Goal: Transaction & Acquisition: Purchase product/service

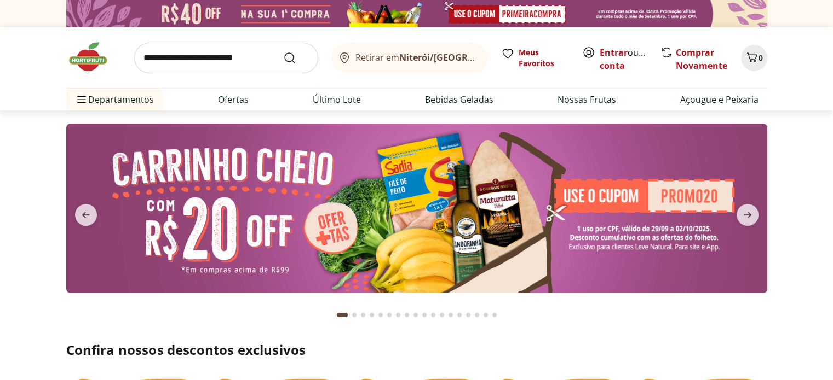
click at [642, 197] on img at bounding box center [416, 209] width 701 height 170
select select "**********"
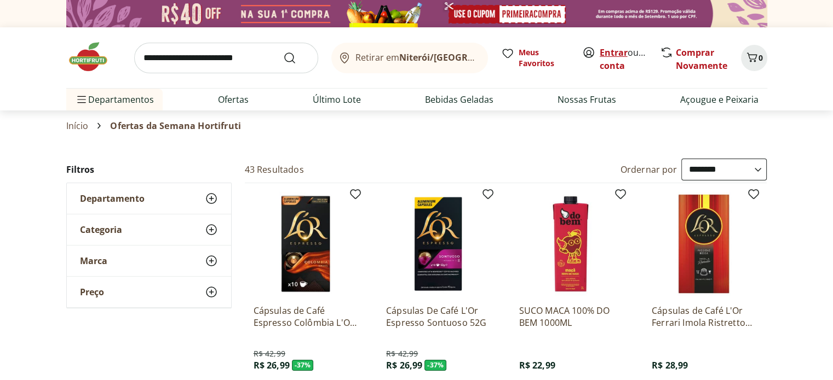
click at [613, 52] on link "Entrar" at bounding box center [613, 53] width 28 height 12
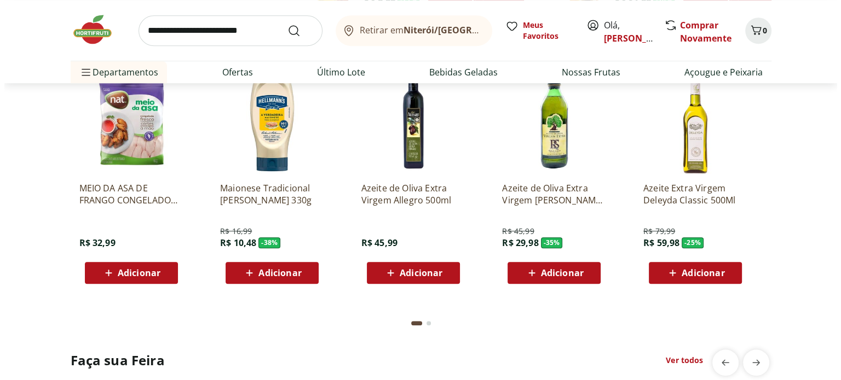
scroll to position [931, 0]
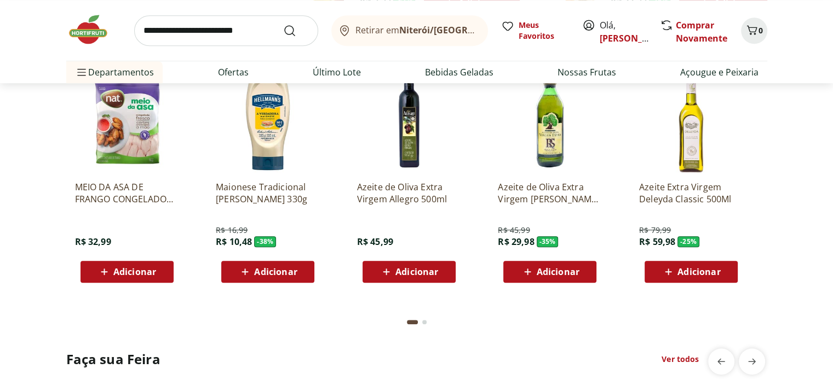
click at [413, 271] on span "Adicionar" at bounding box center [416, 272] width 43 height 9
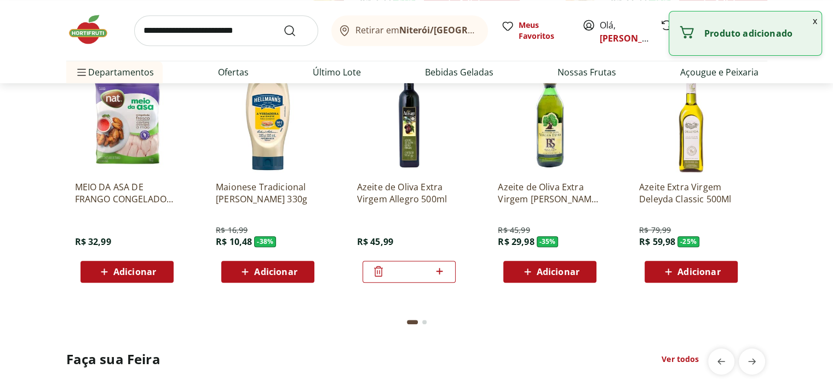
click at [740, 39] on div "Produto adicionado" at bounding box center [745, 33] width 152 height 44
click at [738, 34] on p "Produto adicionado" at bounding box center [758, 33] width 108 height 11
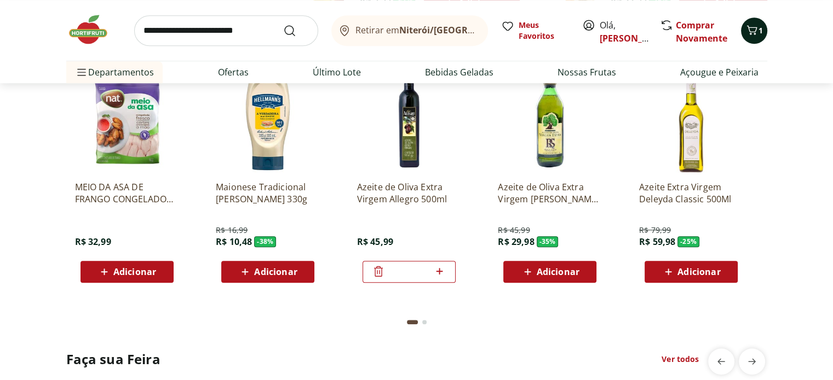
click at [753, 29] on icon "Carrinho" at bounding box center [751, 30] width 13 height 13
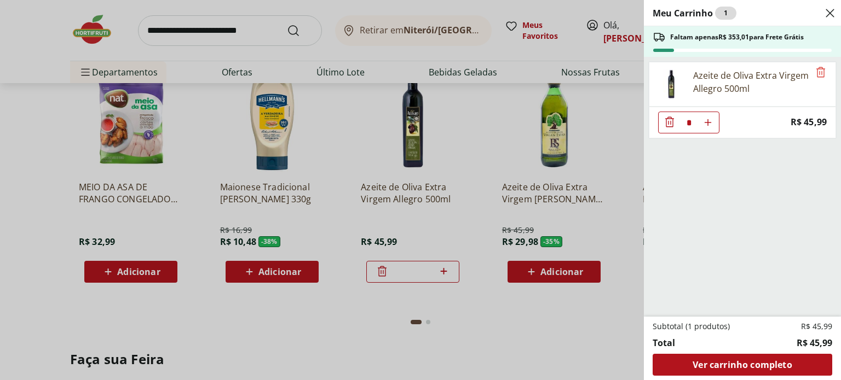
click at [711, 119] on icon "Aumentar Quantidade" at bounding box center [707, 122] width 9 height 9
type input "*"
click at [711, 119] on icon "Aumentar Quantidade" at bounding box center [707, 122] width 9 height 9
type input "*"
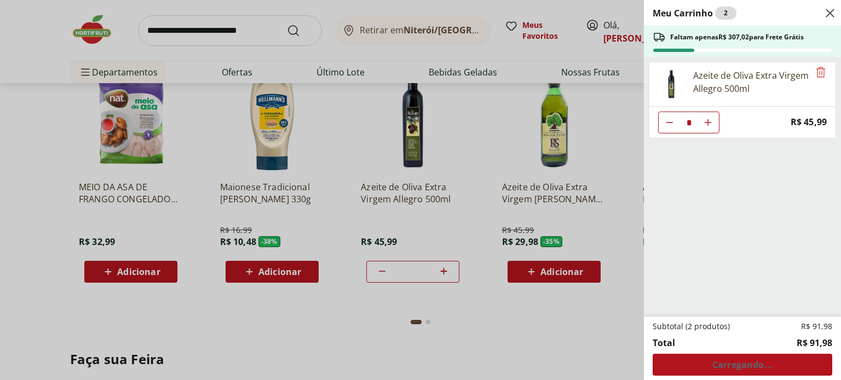
type input "*"
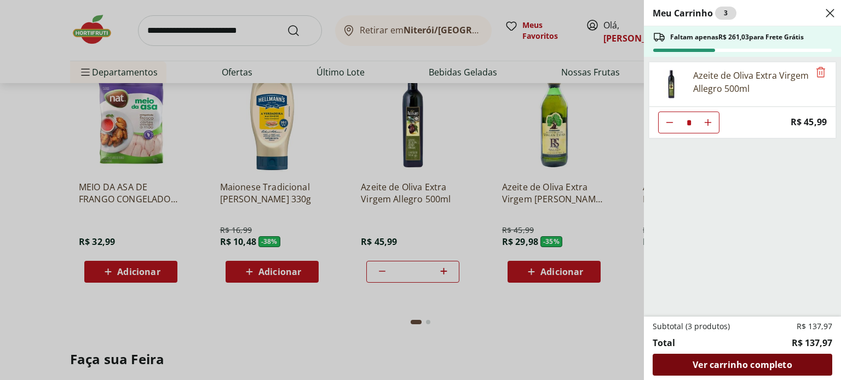
click at [740, 362] on span "Ver carrinho completo" at bounding box center [741, 365] width 99 height 9
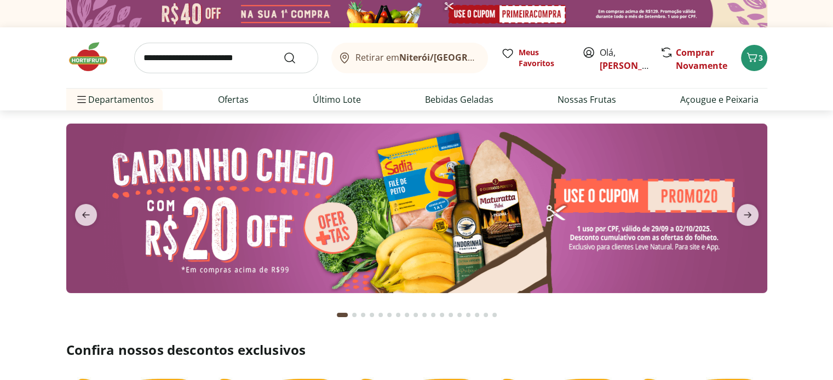
click at [712, 161] on img at bounding box center [416, 209] width 701 height 170
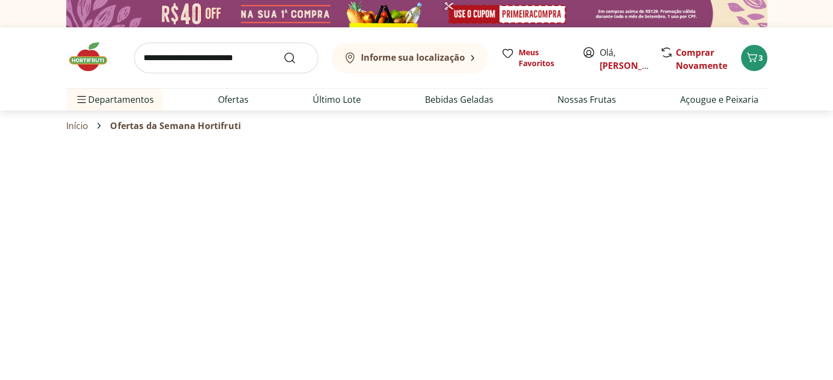
select select "**********"
